Goal: Information Seeking & Learning: Learn about a topic

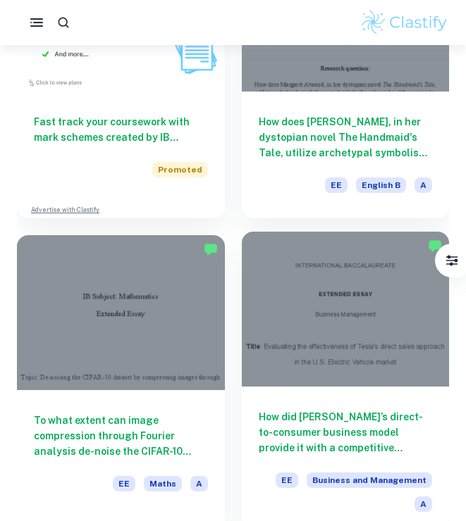
scroll to position [10923, 0]
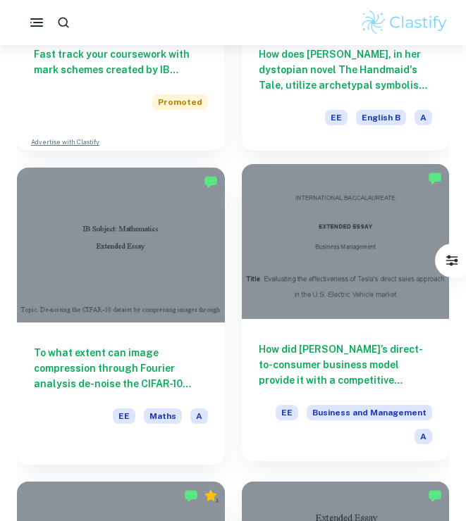
click at [372, 238] on div at bounding box center [346, 242] width 208 height 156
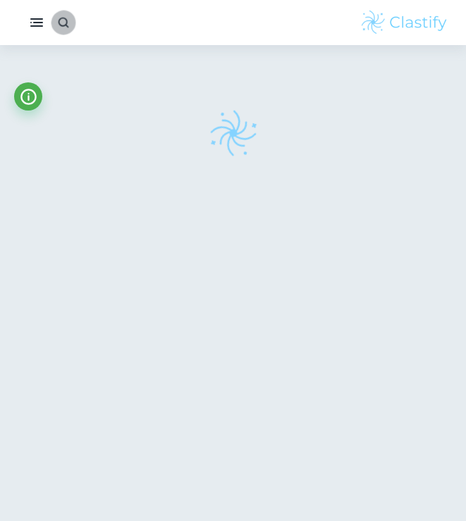
click at [61, 28] on icon "button" at bounding box center [62, 21] width 13 height 13
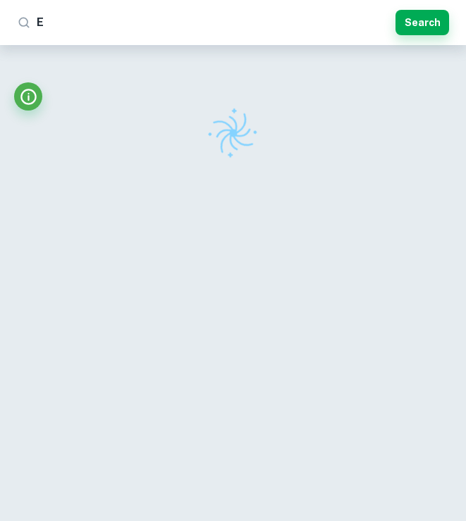
type input "EV"
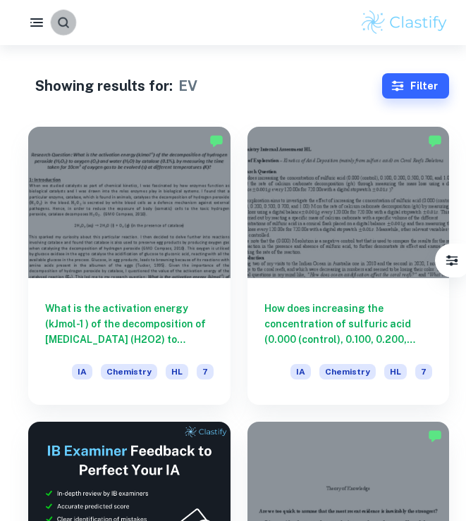
click at [65, 20] on icon "button" at bounding box center [63, 22] width 14 height 14
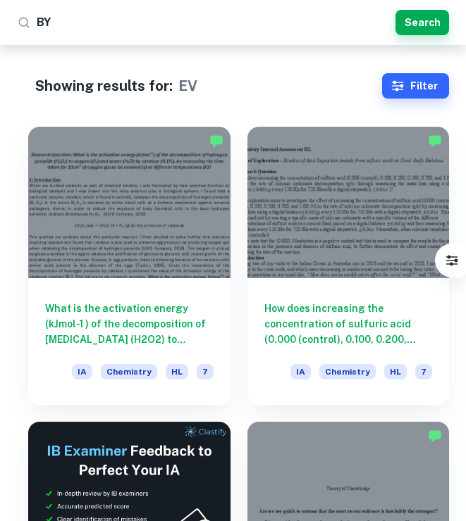
type input "BYD"
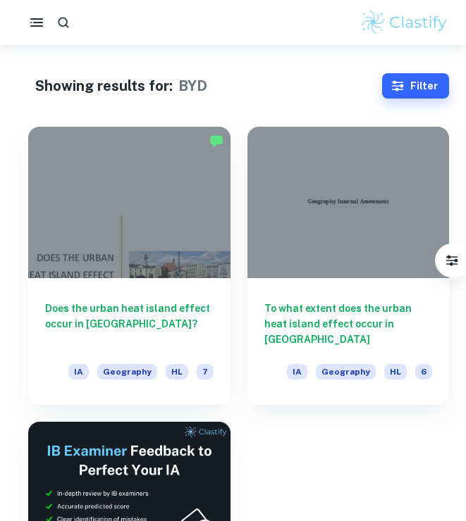
click at [122, 19] on div at bounding box center [233, 22] width 466 height 28
click at [47, 20] on button "button" at bounding box center [37, 22] width 28 height 28
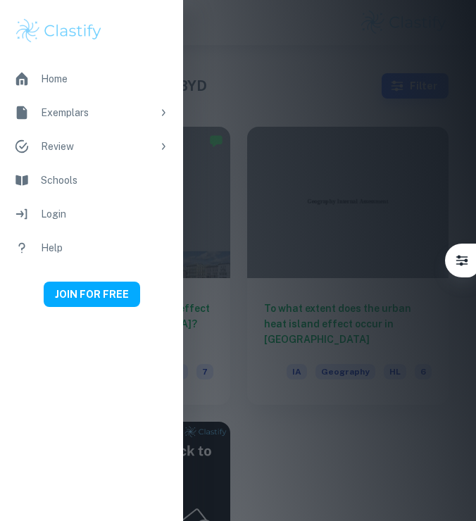
click at [201, 49] on div at bounding box center [238, 260] width 476 height 521
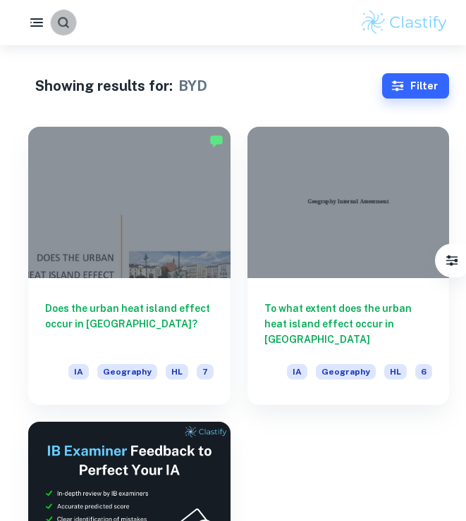
click at [61, 21] on icon "button" at bounding box center [63, 22] width 14 height 14
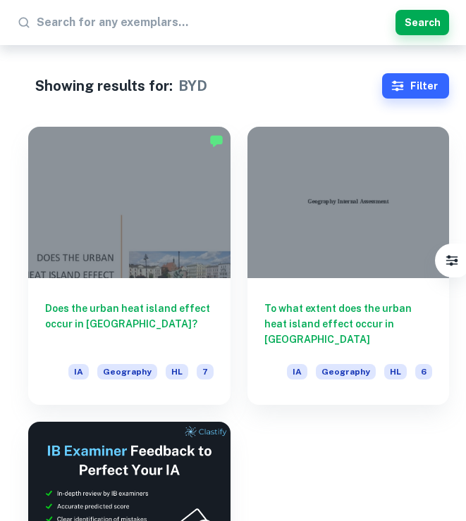
click at [104, 21] on input "text" at bounding box center [213, 22] width 353 height 23
type input "Business Management"
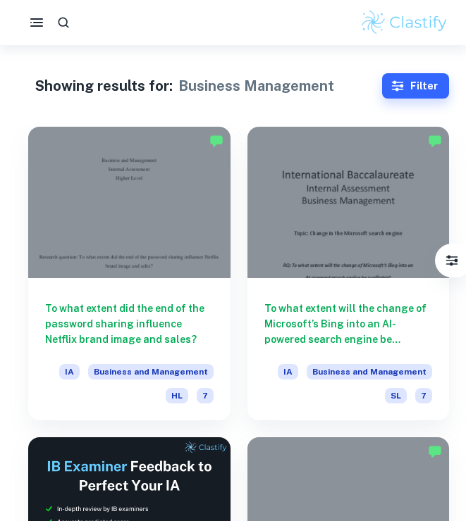
click at [75, 25] on button "button" at bounding box center [63, 22] width 25 height 25
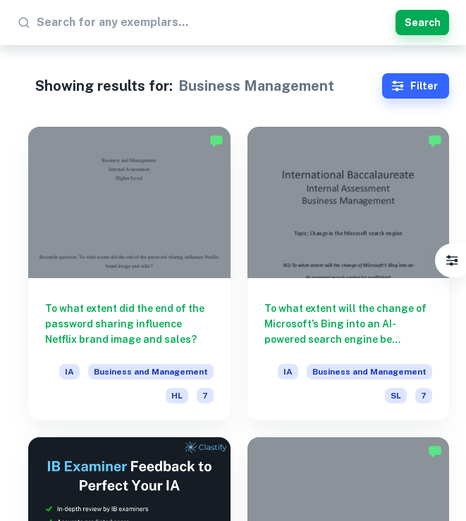
click at [75, 30] on input "text" at bounding box center [213, 22] width 353 height 23
type input "EE car"
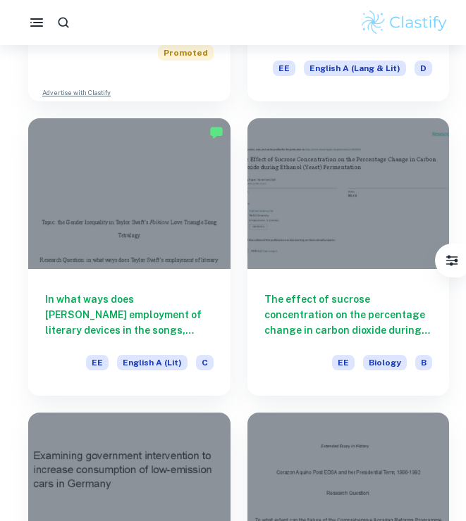
scroll to position [1220, 0]
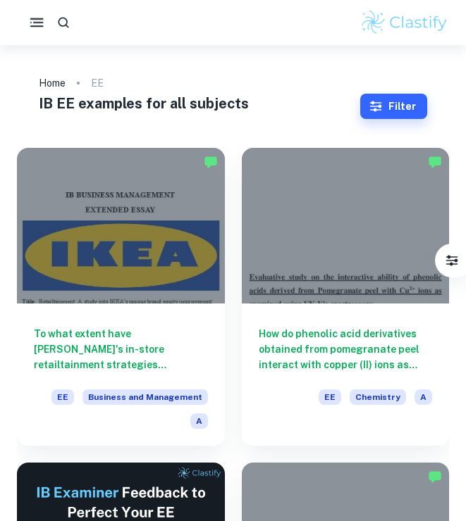
click at [70, 27] on button "button" at bounding box center [63, 22] width 25 height 25
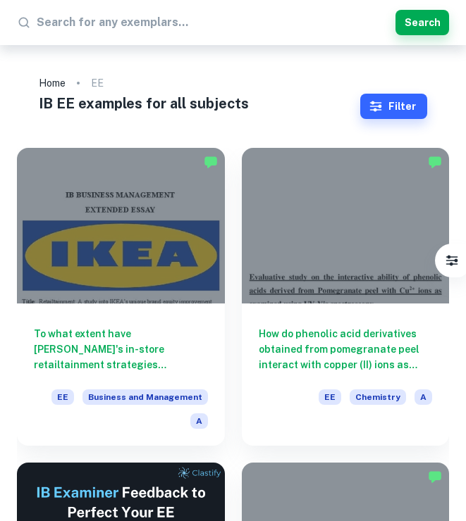
click at [70, 27] on input "text" at bounding box center [213, 22] width 353 height 23
type input "IB EE Business Subject"
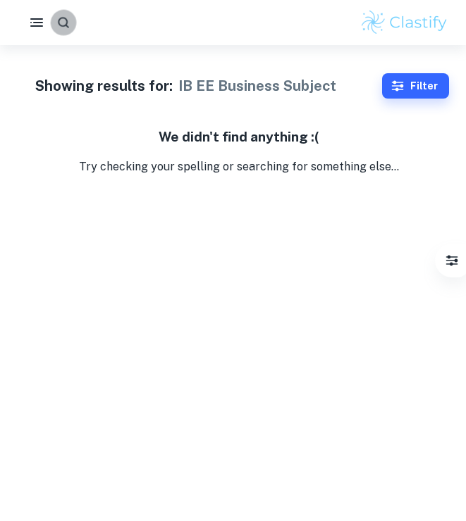
click at [64, 16] on icon "button" at bounding box center [63, 22] width 14 height 14
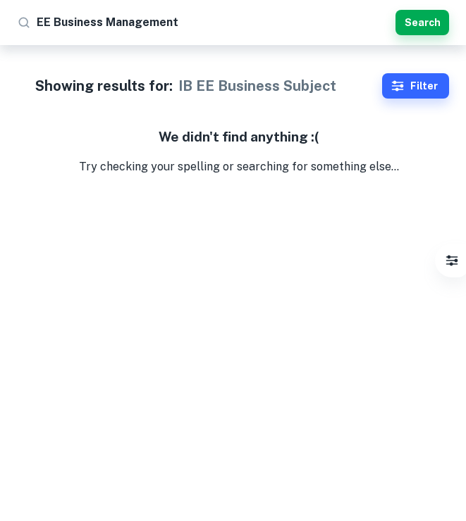
type input "EE Business Management"
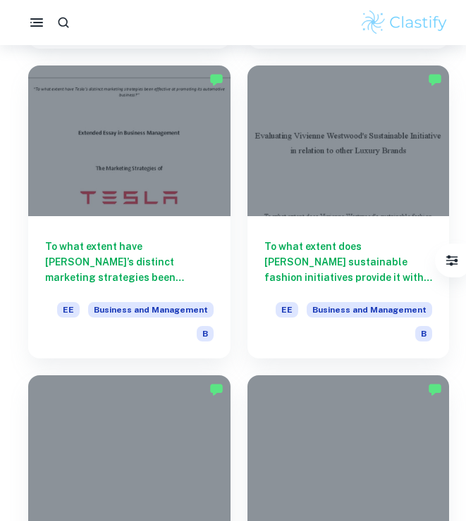
scroll to position [1305, 0]
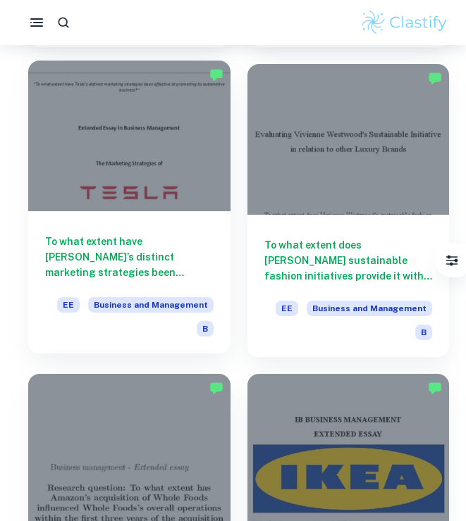
click at [139, 199] on div at bounding box center [129, 136] width 202 height 151
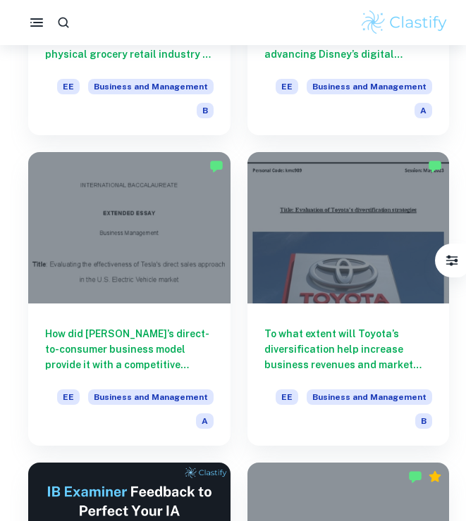
scroll to position [2458, 0]
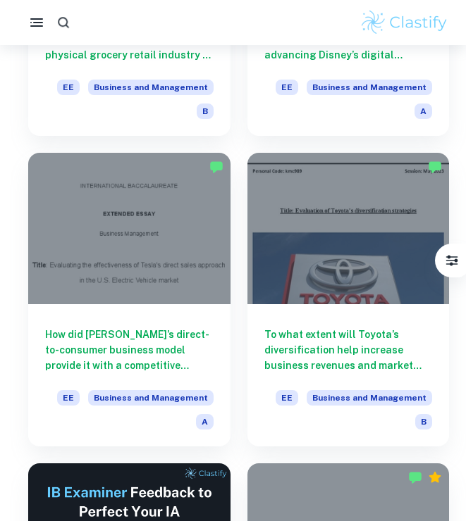
click at [65, 17] on icon "button" at bounding box center [63, 22] width 15 height 15
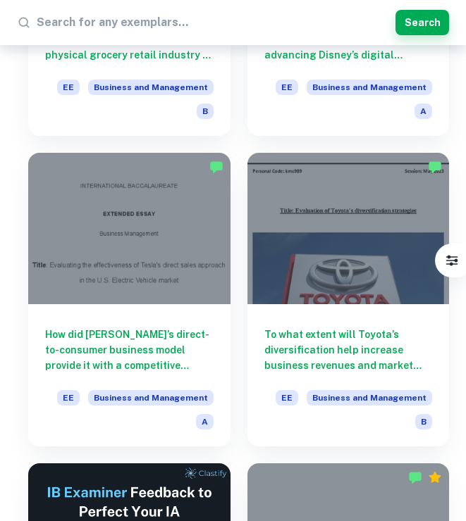
click at [170, 25] on input "text" at bounding box center [213, 22] width 353 height 23
type input "EE Business Management BYD"
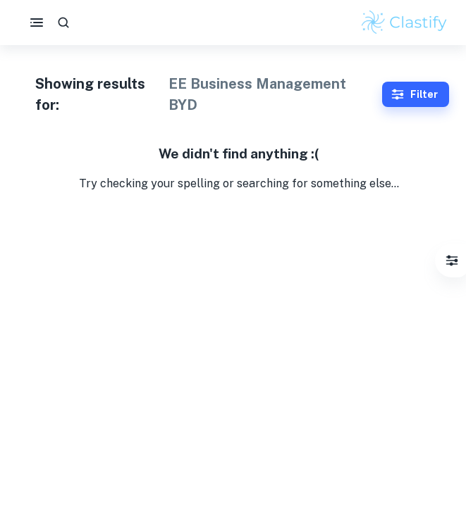
click at [73, 19] on button "button" at bounding box center [63, 22] width 25 height 25
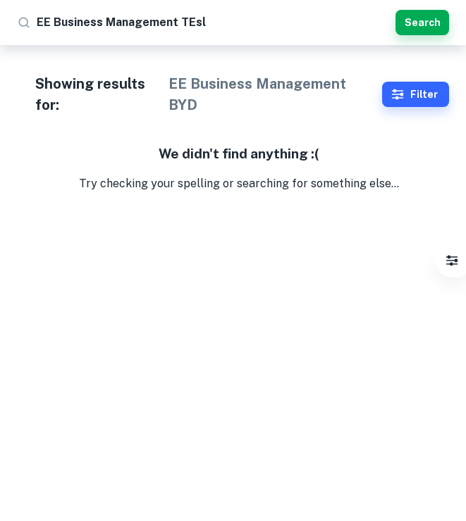
type input "EE Business Management TEsla"
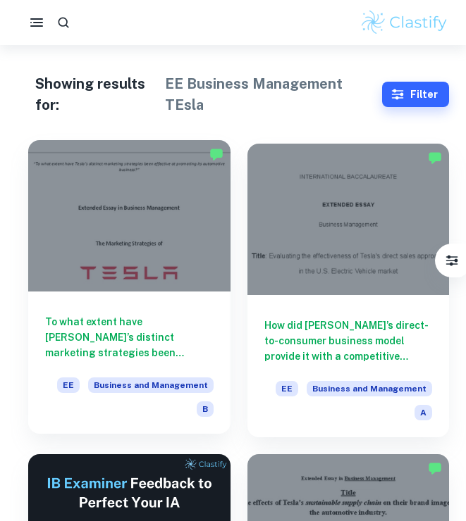
click at [115, 196] on div at bounding box center [129, 215] width 202 height 151
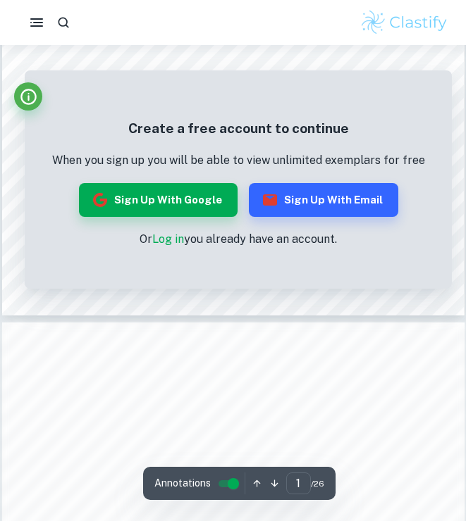
scroll to position [402, 0]
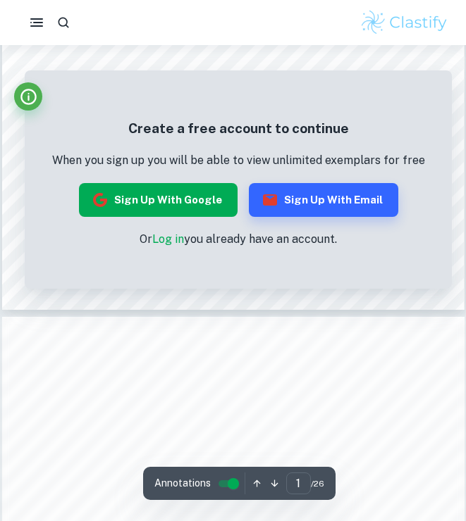
click at [179, 215] on button "Sign up with Google" at bounding box center [158, 200] width 158 height 34
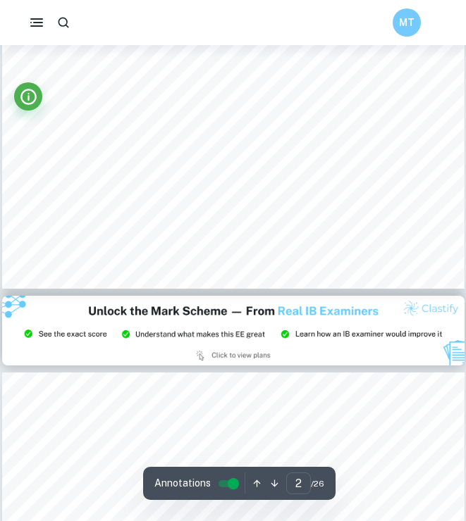
type input "3"
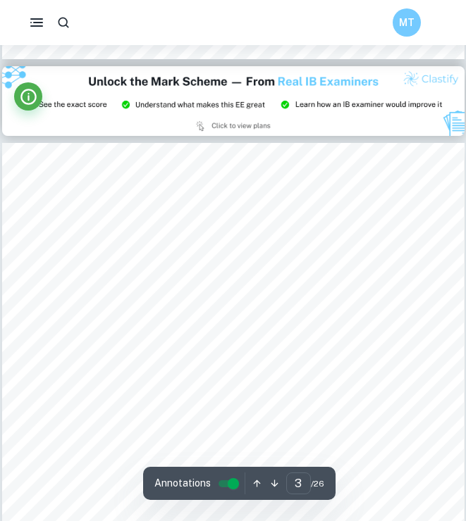
scroll to position [1415, 0]
